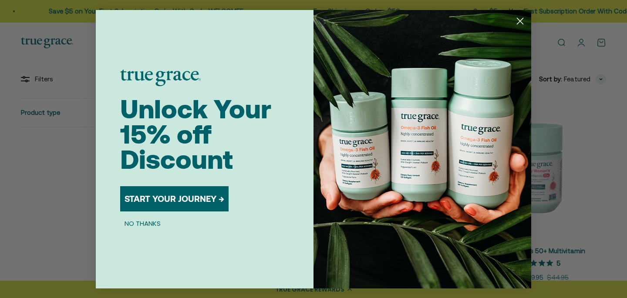
click at [519, 23] on circle "Close dialog" at bounding box center [520, 20] width 14 height 14
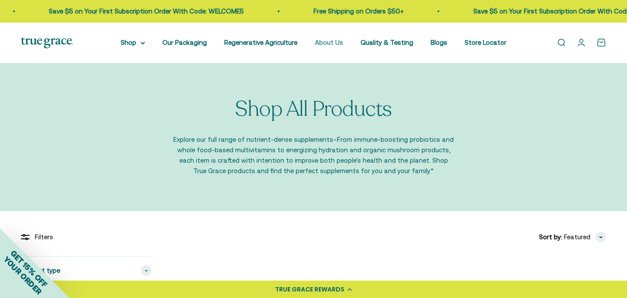
click at [336, 45] on link "About Us" at bounding box center [329, 42] width 28 height 7
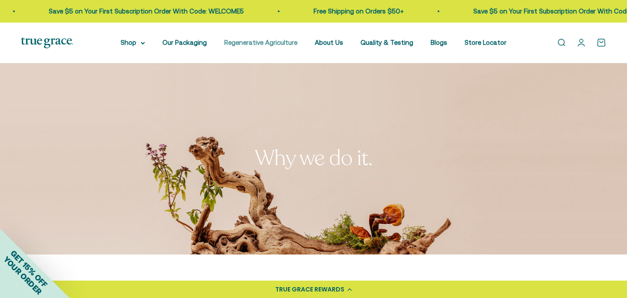
click at [273, 41] on link "Regenerative Agriculture" at bounding box center [260, 42] width 73 height 7
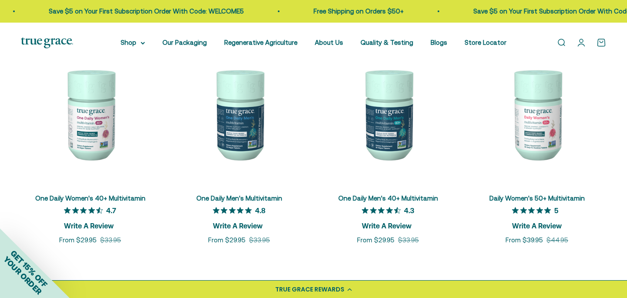
scroll to position [3137, 0]
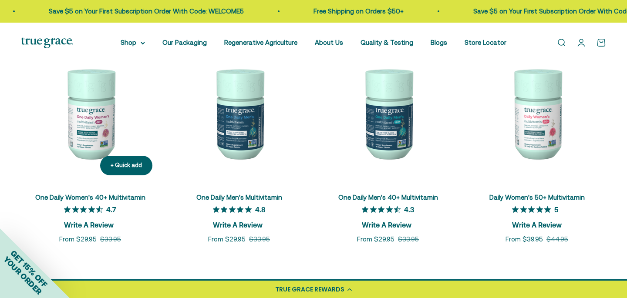
click at [75, 117] on img at bounding box center [90, 113] width 138 height 138
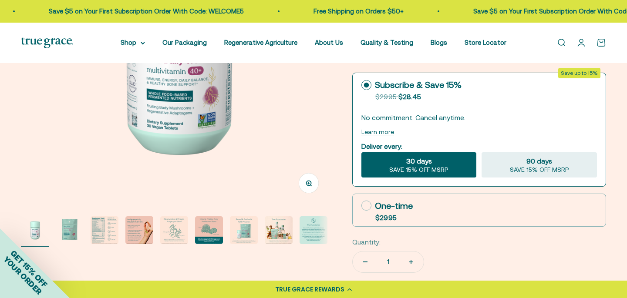
scroll to position [297, 0]
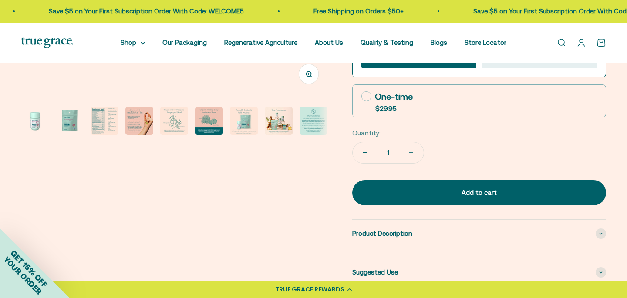
click at [315, 131] on img "Go to item 9" at bounding box center [313, 121] width 28 height 28
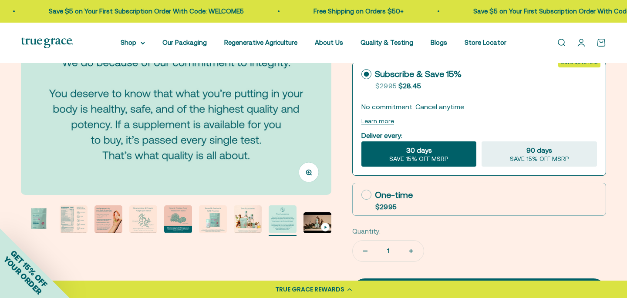
scroll to position [200, 0]
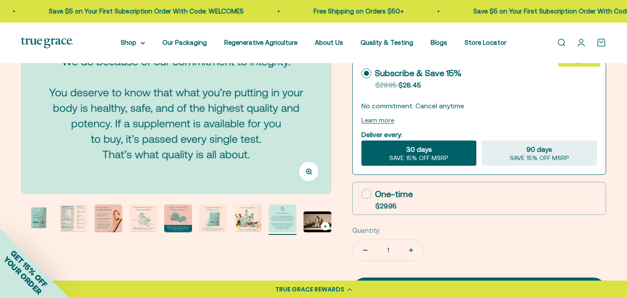
click at [246, 214] on img "Go to item 8" at bounding box center [248, 218] width 28 height 28
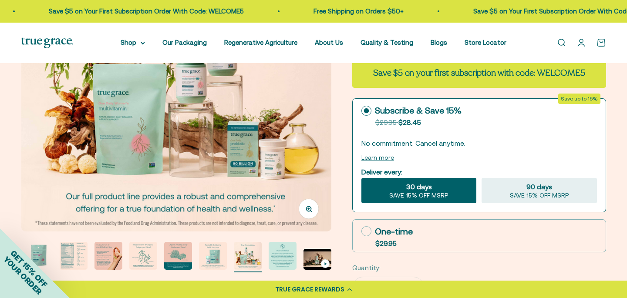
scroll to position [160, 0]
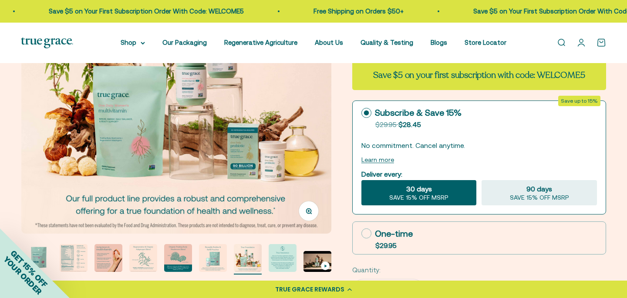
click at [217, 256] on img "Go to item 7" at bounding box center [213, 258] width 28 height 28
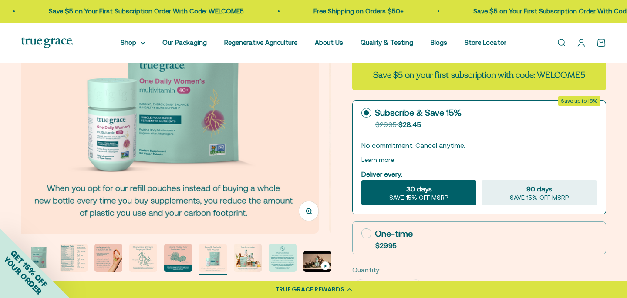
scroll to position [0, 1924]
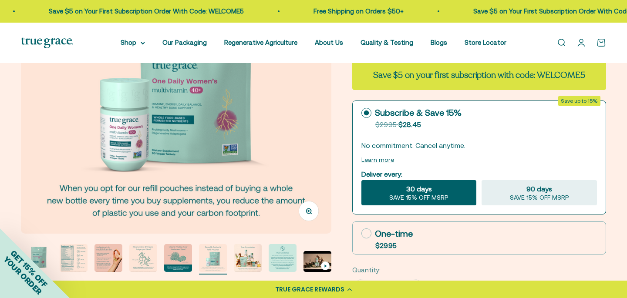
click at [189, 266] on img "Go to item 6" at bounding box center [178, 258] width 28 height 28
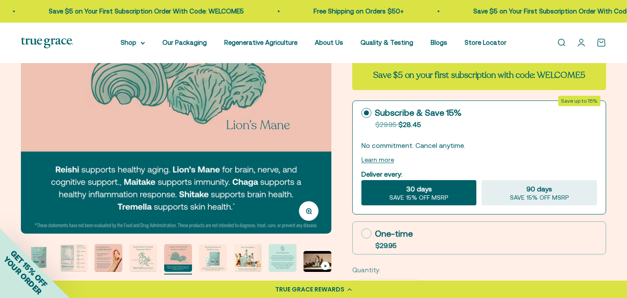
click at [224, 265] on img "Go to item 7" at bounding box center [213, 258] width 28 height 28
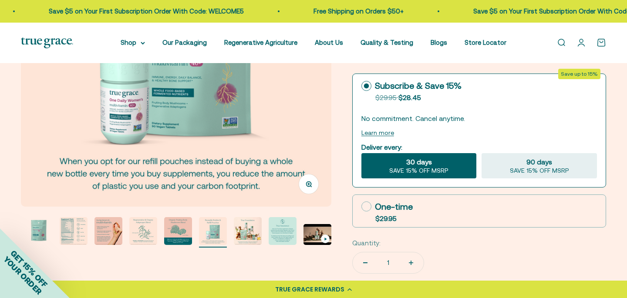
scroll to position [188, 0]
click at [151, 245] on img "Go to item 5" at bounding box center [143, 231] width 28 height 28
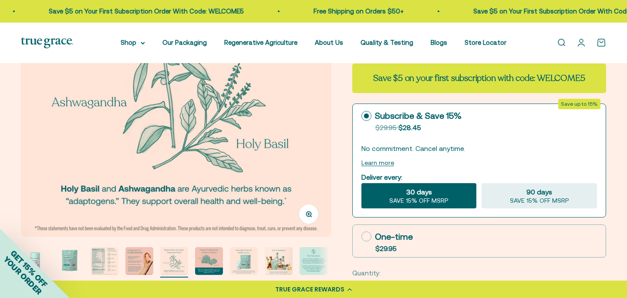
scroll to position [178, 0]
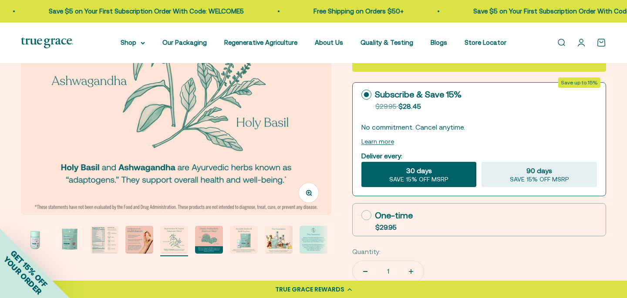
click at [135, 245] on img "Go to item 4" at bounding box center [139, 240] width 28 height 28
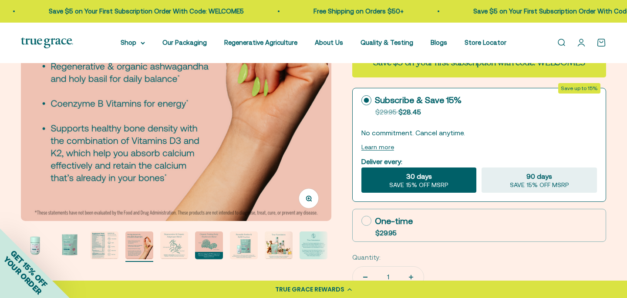
scroll to position [173, 0]
click at [97, 256] on img "Go to item 3" at bounding box center [105, 245] width 28 height 28
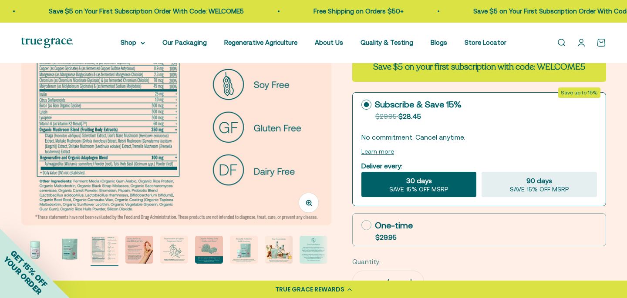
scroll to position [170, 0]
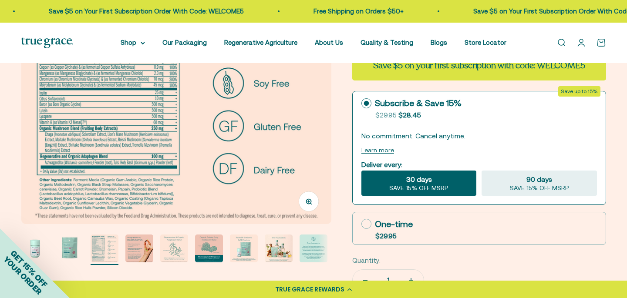
click at [101, 266] on div "Zoom Go to item 1 Go to item 2 Go to item 3 Go to item 4 Go to item 5 Go to ite…" at bounding box center [313, 227] width 585 height 627
click at [92, 258] on img "Go to item 3" at bounding box center [105, 249] width 28 height 28
click at [68, 258] on div "GET 15% OFF YOUR ORDER" at bounding box center [35, 263] width 70 height 70
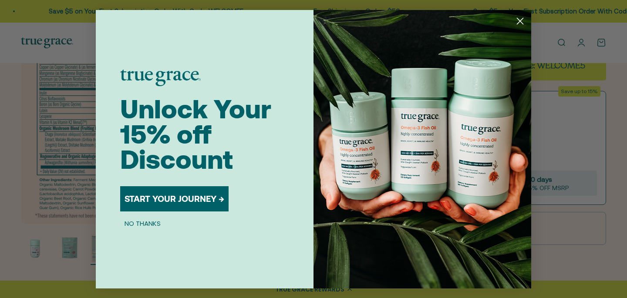
click at [69, 253] on div "Close dialog Unlock Your 15% off Discount START YOUR JOURNEY → NO THANKS Submit" at bounding box center [313, 149] width 627 height 298
click at [523, 23] on icon "Close dialog" at bounding box center [520, 21] width 6 height 6
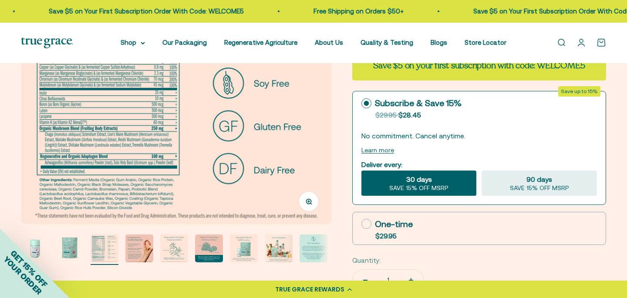
click at [70, 248] on img "Go to item 2" at bounding box center [70, 249] width 28 height 28
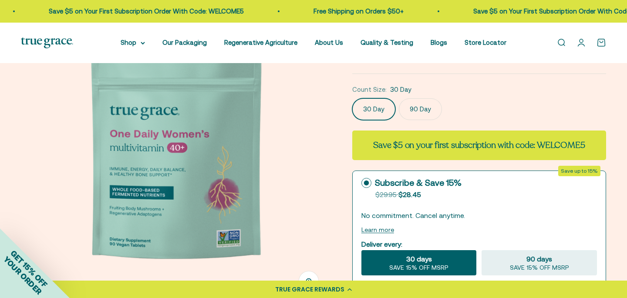
scroll to position [90, 0]
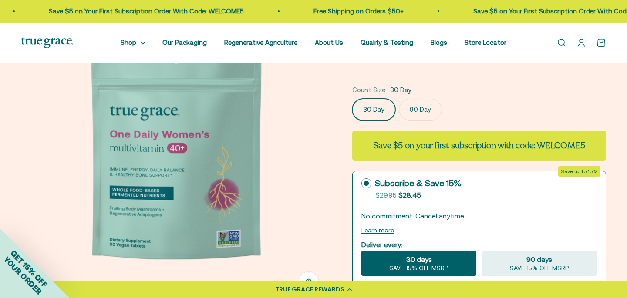
click at [411, 109] on label "90 Day" at bounding box center [420, 110] width 43 height 22
click at [352, 99] on input "90 Day" at bounding box center [352, 98] width 0 height 0
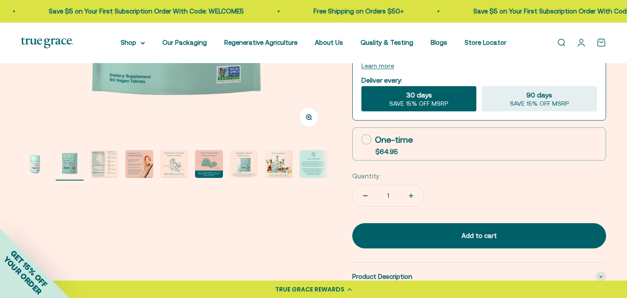
scroll to position [256, 0]
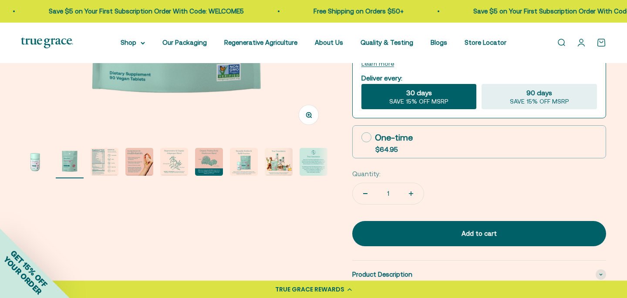
click at [27, 168] on img "Go to item 1" at bounding box center [35, 162] width 28 height 28
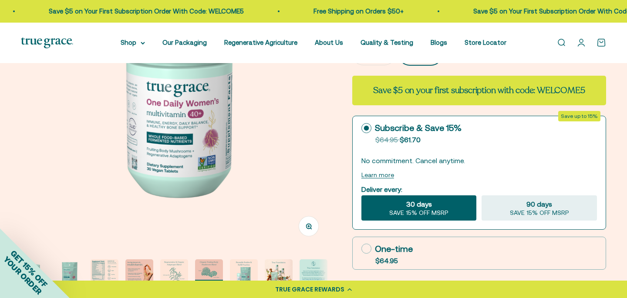
scroll to position [74, 0]
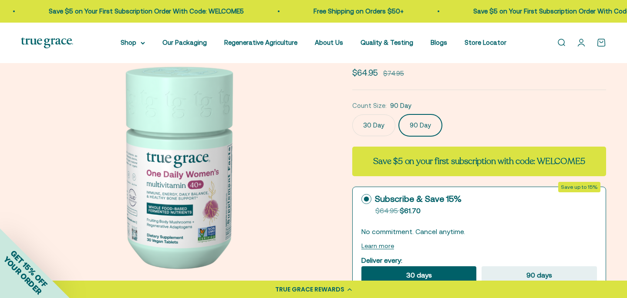
click at [375, 129] on label "30 Day" at bounding box center [373, 125] width 43 height 22
click at [352, 114] on input "30 Day" at bounding box center [352, 114] width 0 height 0
click at [416, 125] on label "90 Day" at bounding box center [420, 125] width 43 height 22
click at [352, 114] on input "90 Day" at bounding box center [352, 114] width 0 height 0
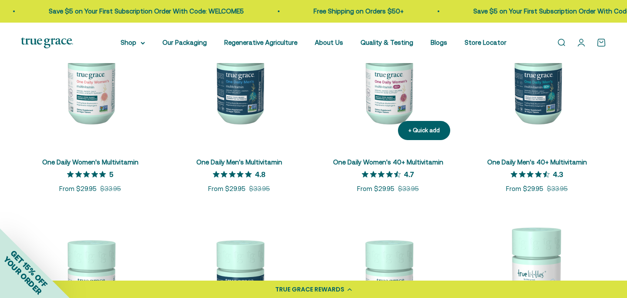
scroll to position [223, 0]
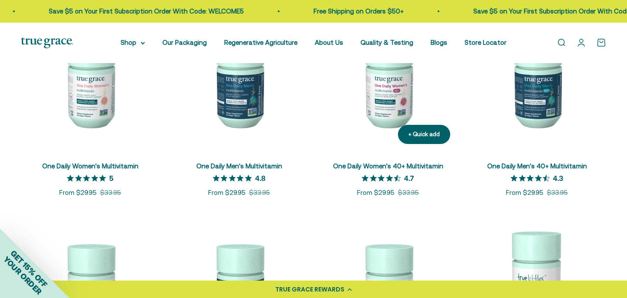
click at [392, 104] on img at bounding box center [387, 82] width 138 height 138
